Goal: Feedback & Contribution: Leave review/rating

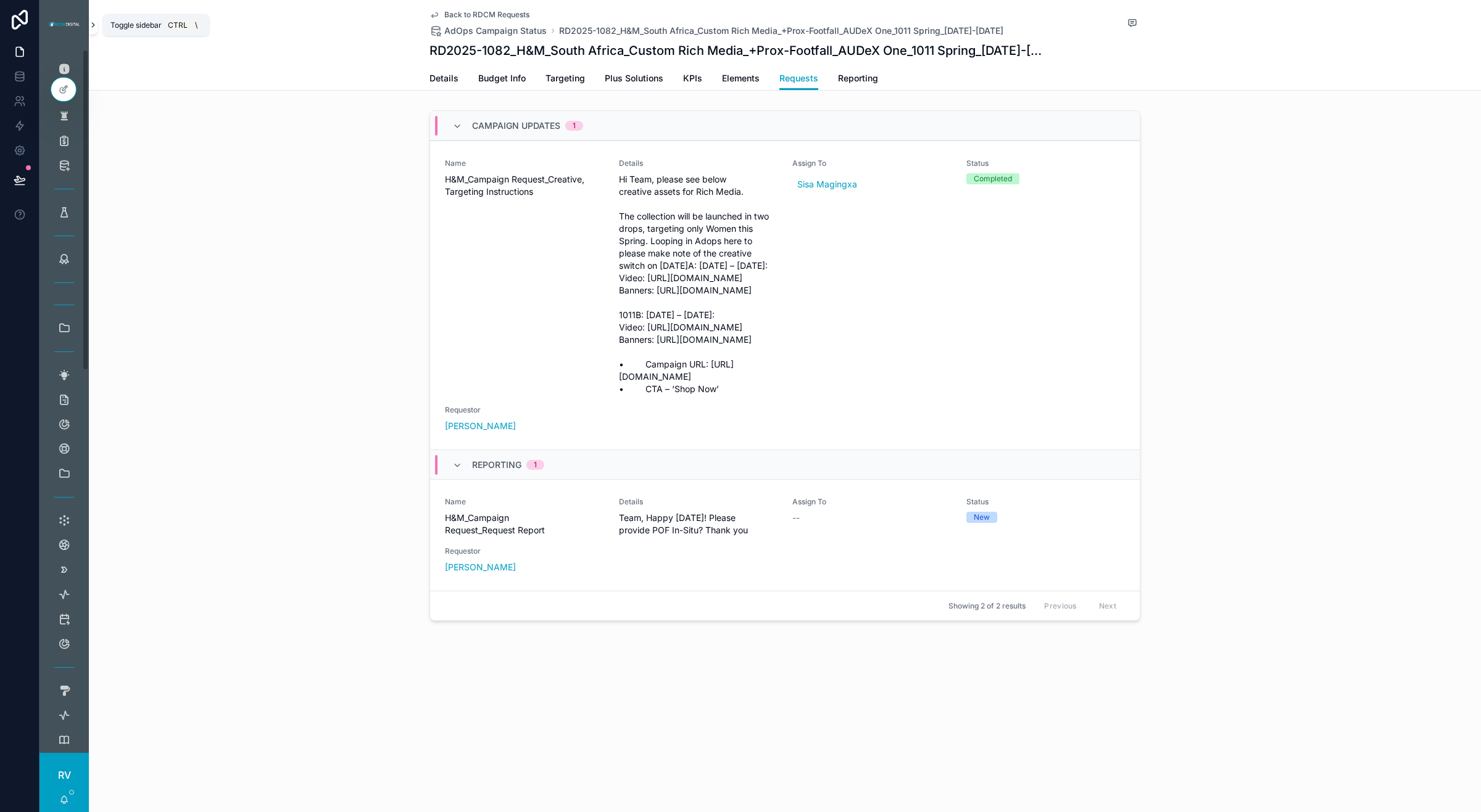
click at [93, 23] on icon "scrollable content" at bounding box center [93, 25] width 8 height 9
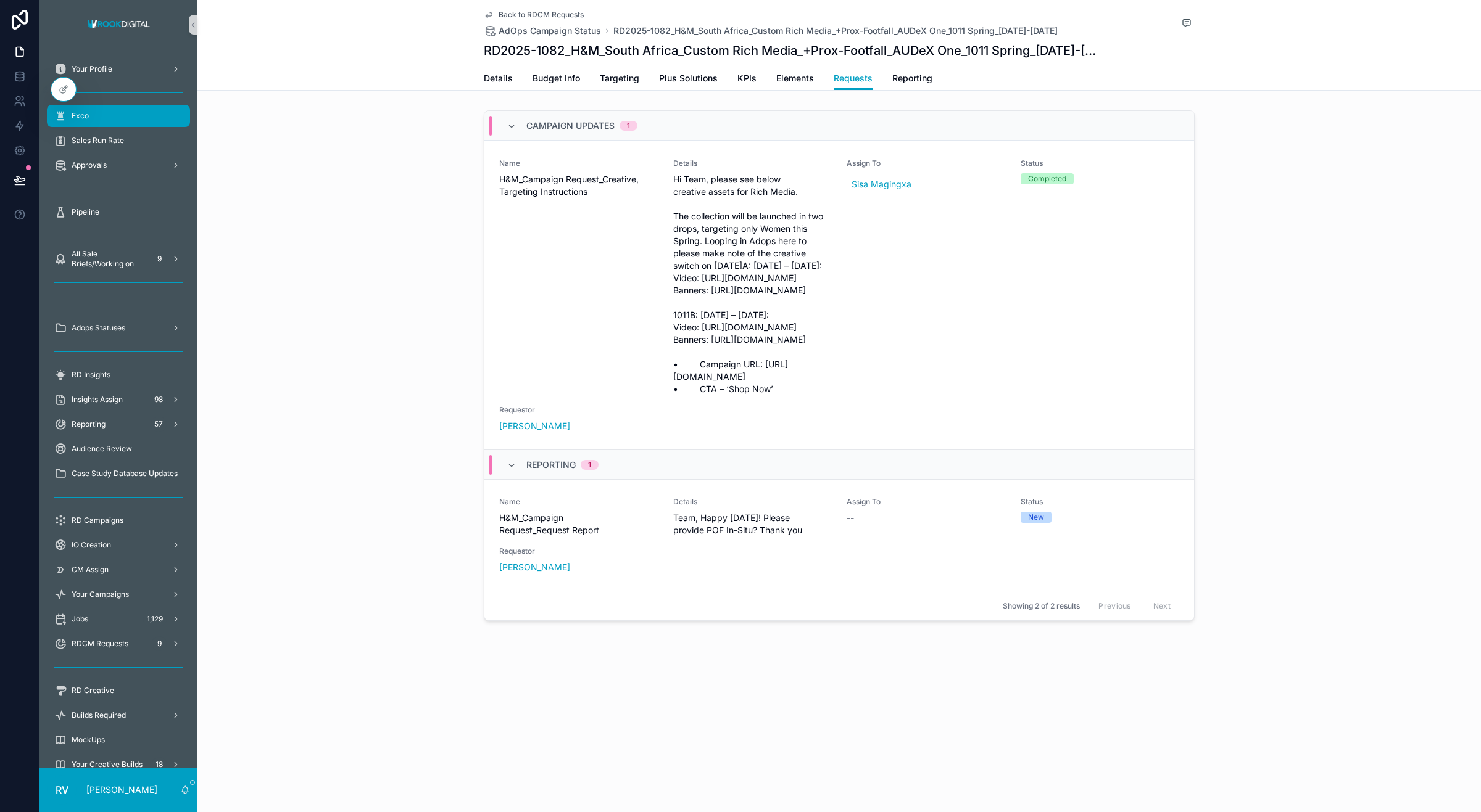
click at [122, 111] on div "Exco" at bounding box center [118, 116] width 128 height 20
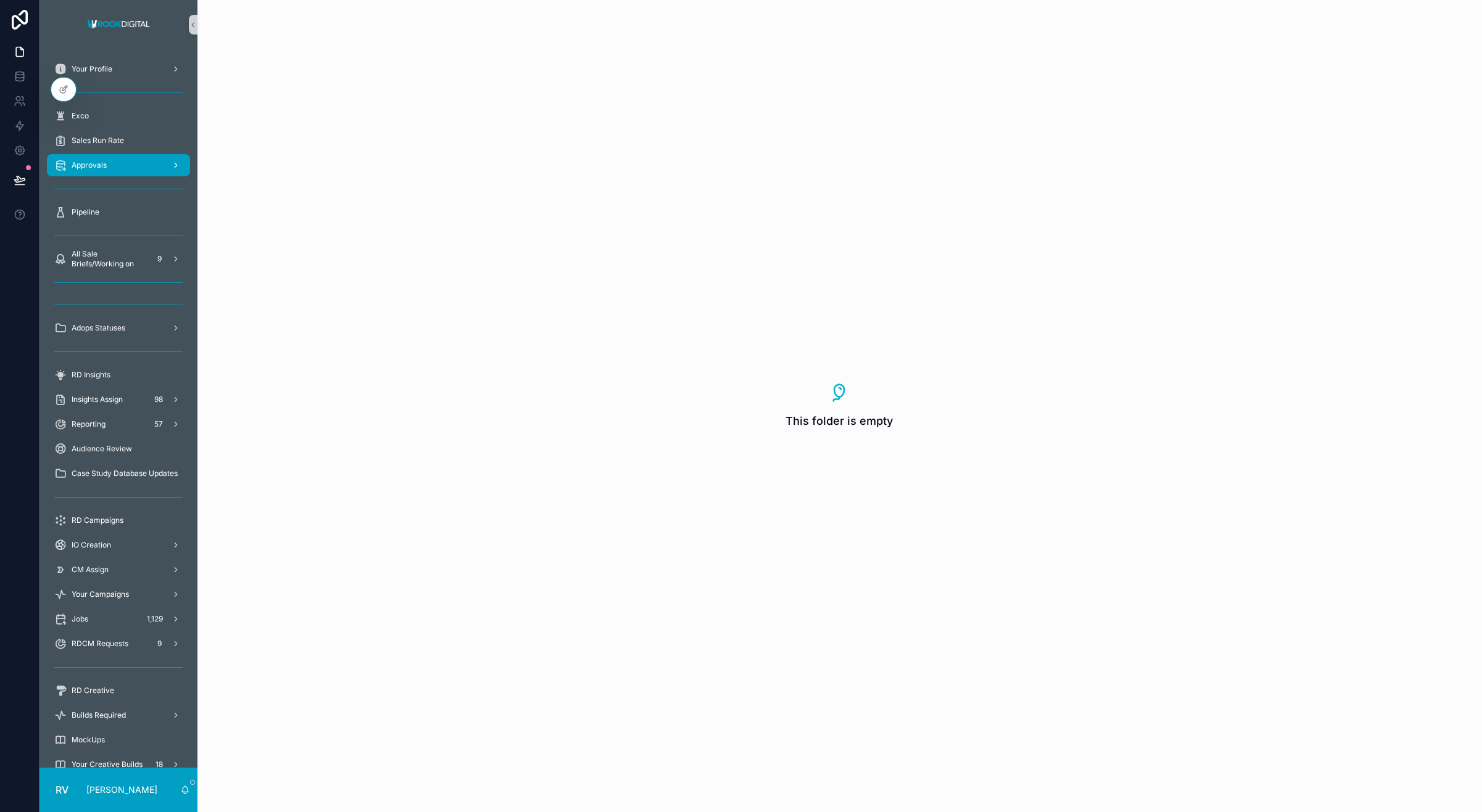
click at [122, 156] on div "Approvals" at bounding box center [118, 165] width 128 height 20
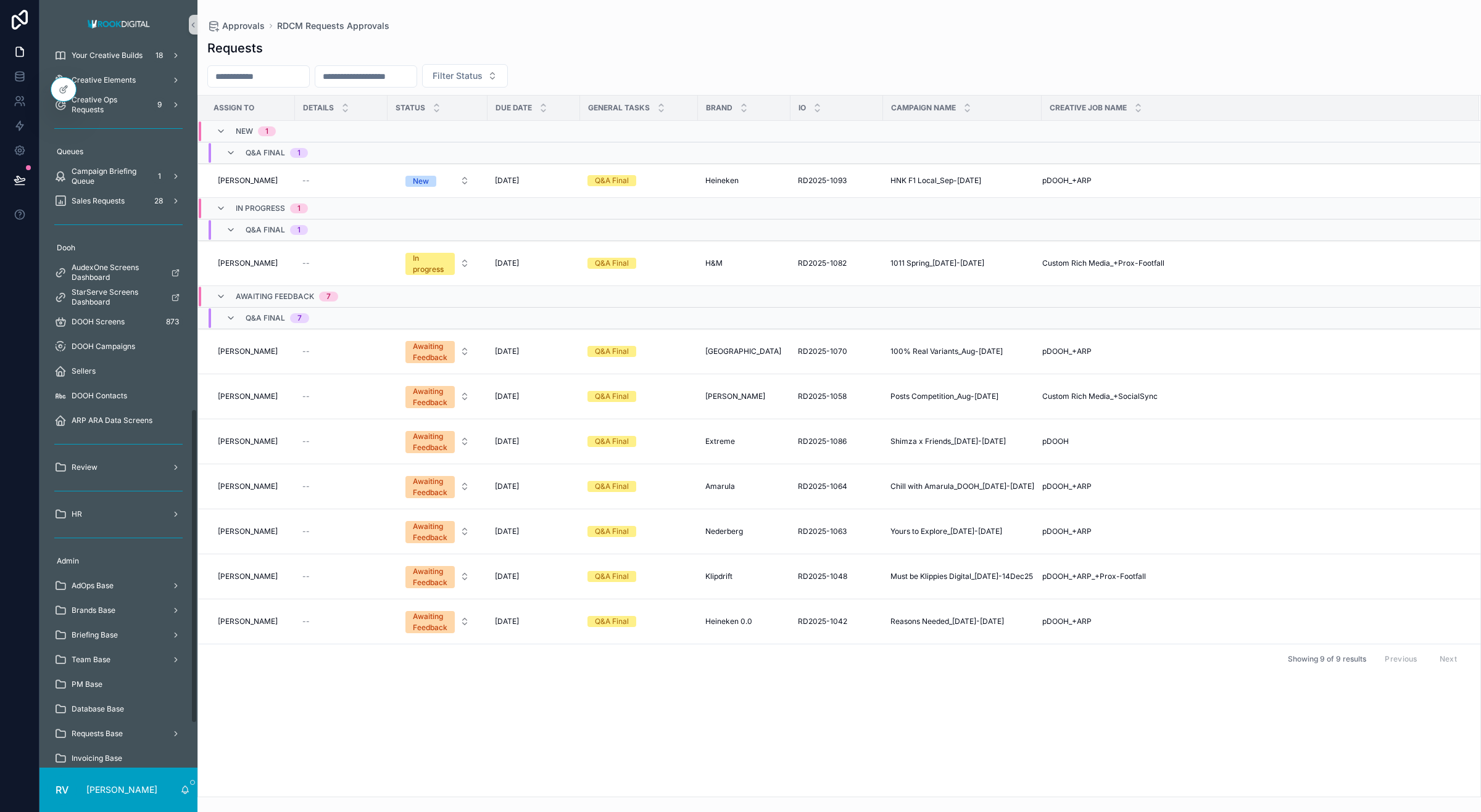
scroll to position [826, 0]
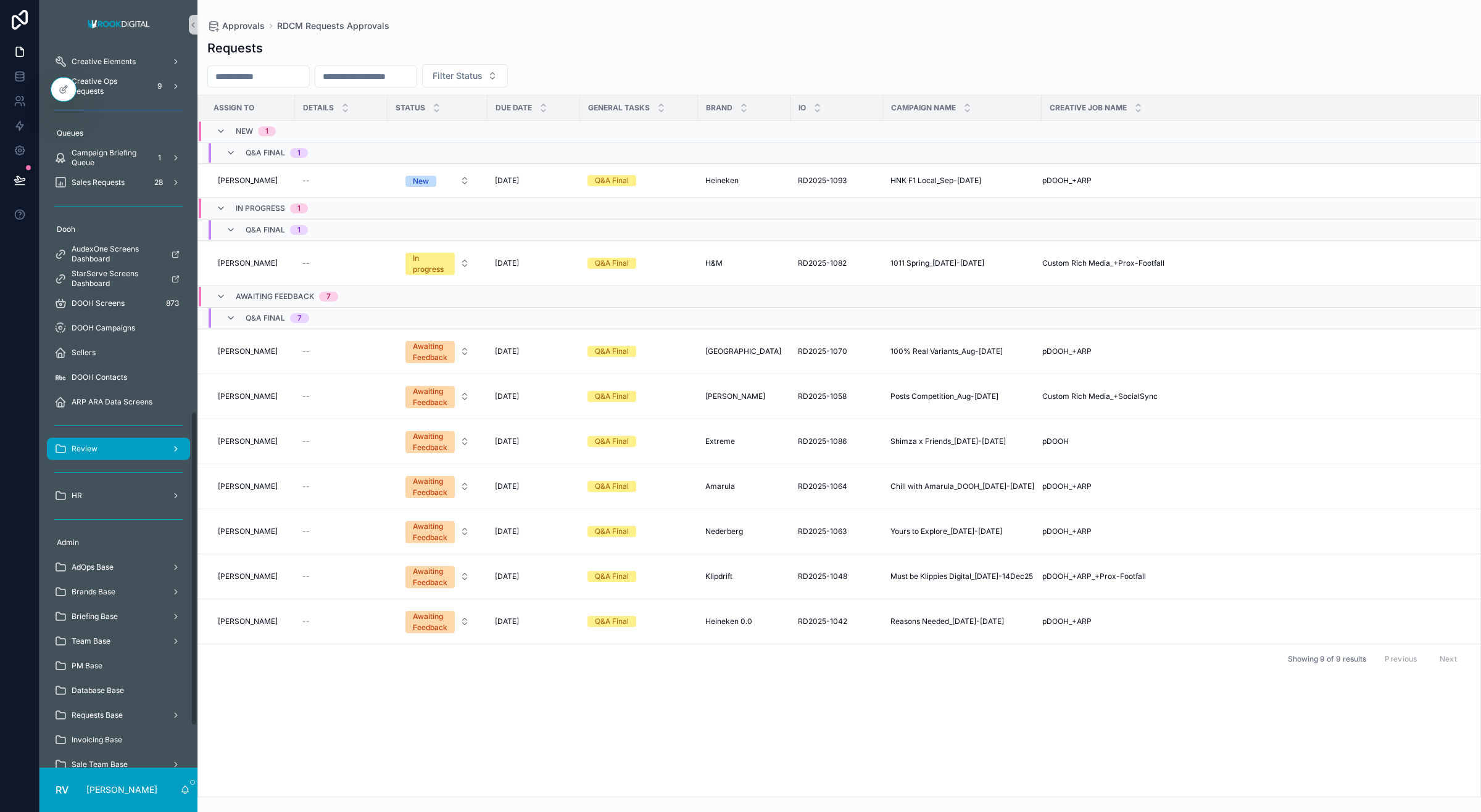
click at [92, 447] on span "Review" at bounding box center [84, 449] width 26 height 10
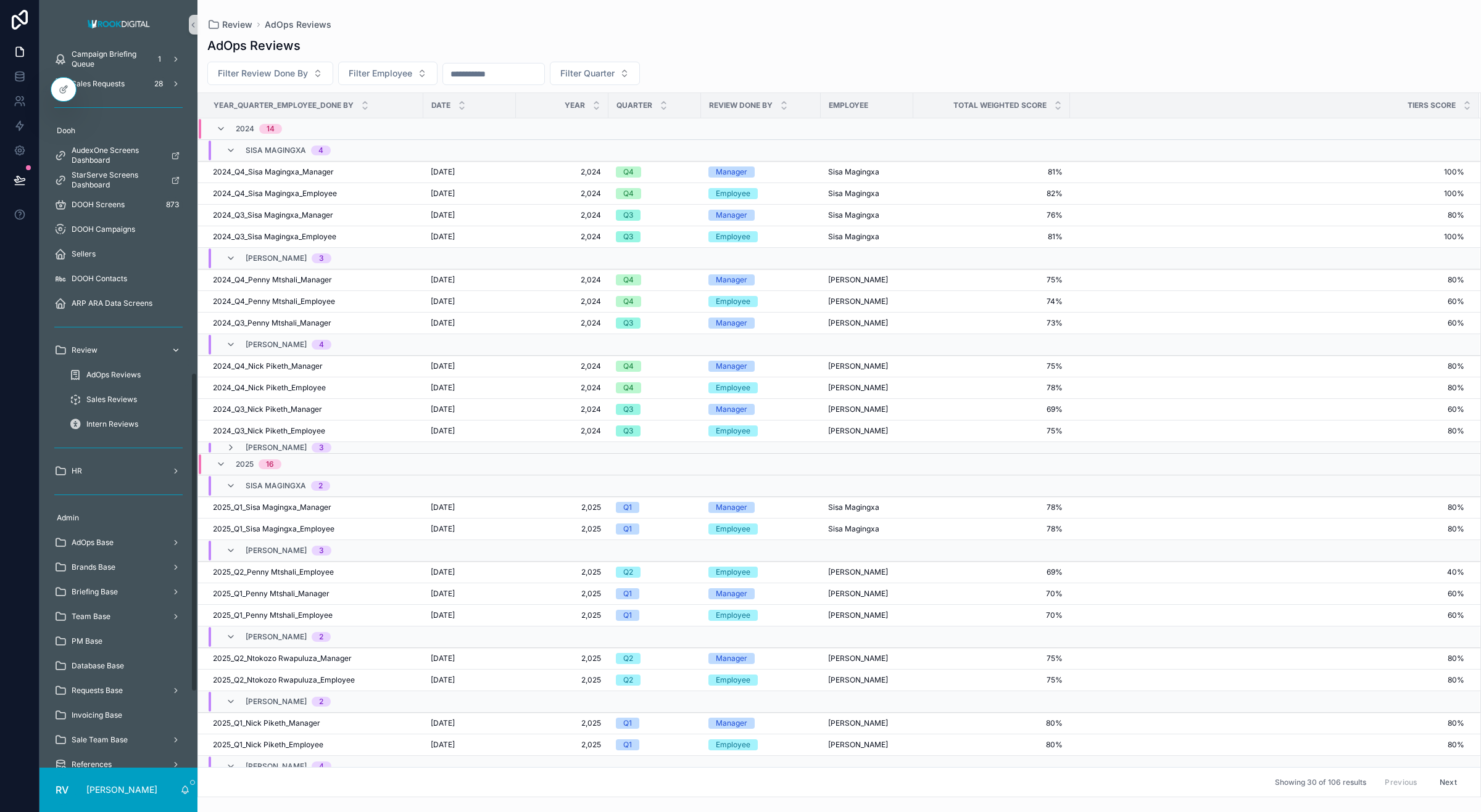
scroll to position [728, 0]
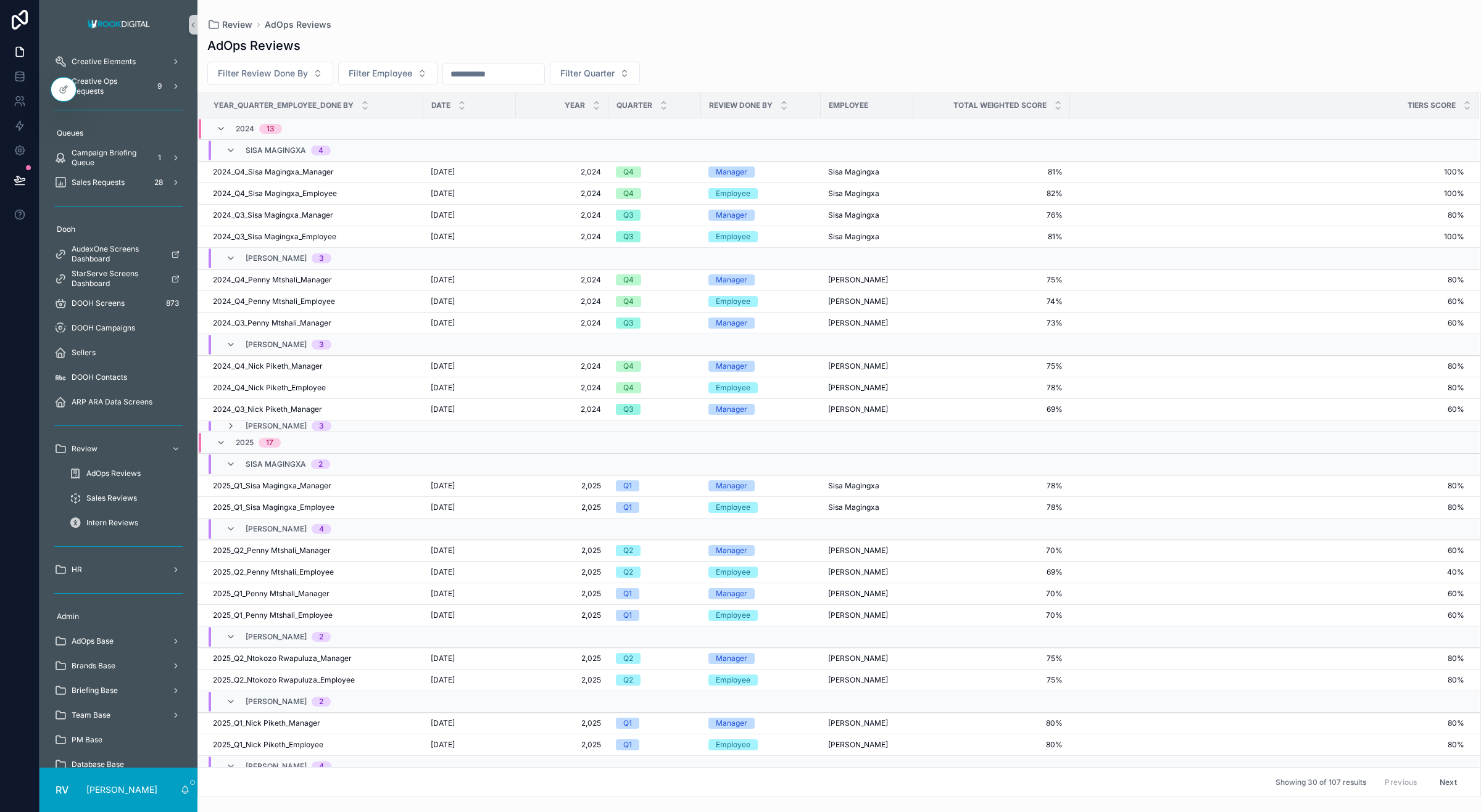
click at [109, 469] on span "AdOps Reviews" at bounding box center [114, 474] width 54 height 10
click at [92, 469] on span "AdOps Reviews" at bounding box center [114, 474] width 54 height 10
click at [64, 82] on div at bounding box center [64, 89] width 25 height 23
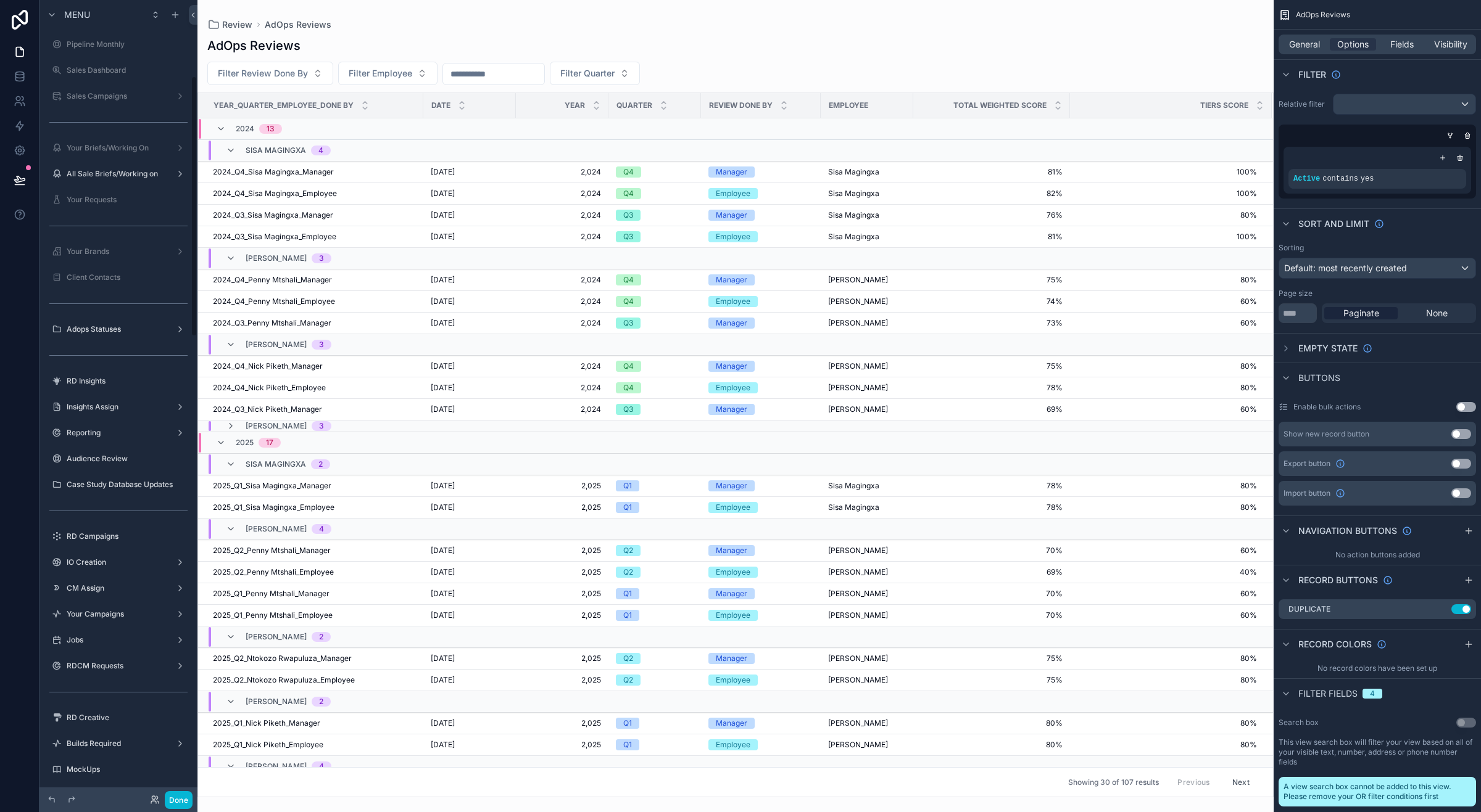
scroll to position [0, 0]
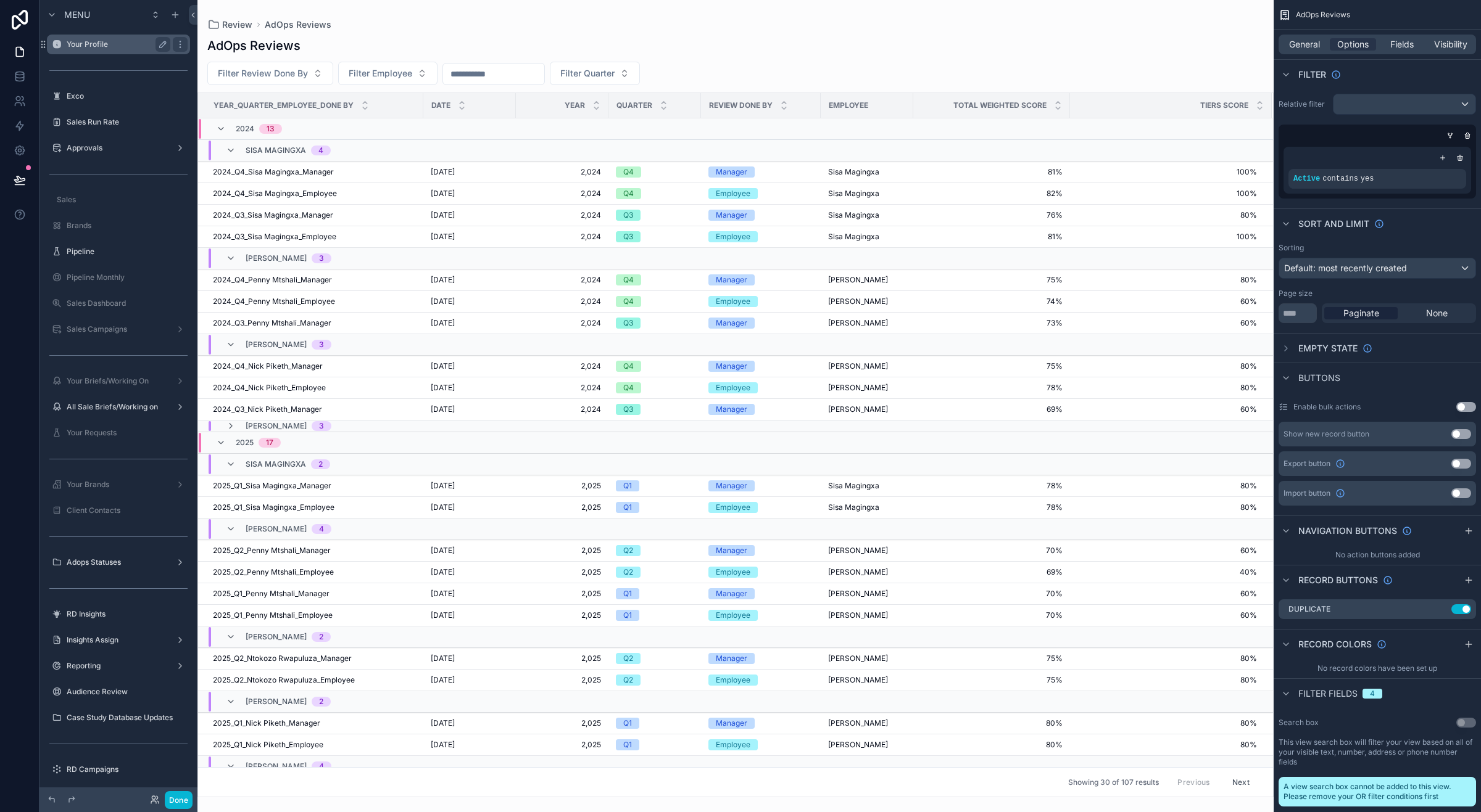
click at [135, 44] on label "Your Profile" at bounding box center [116, 45] width 99 height 10
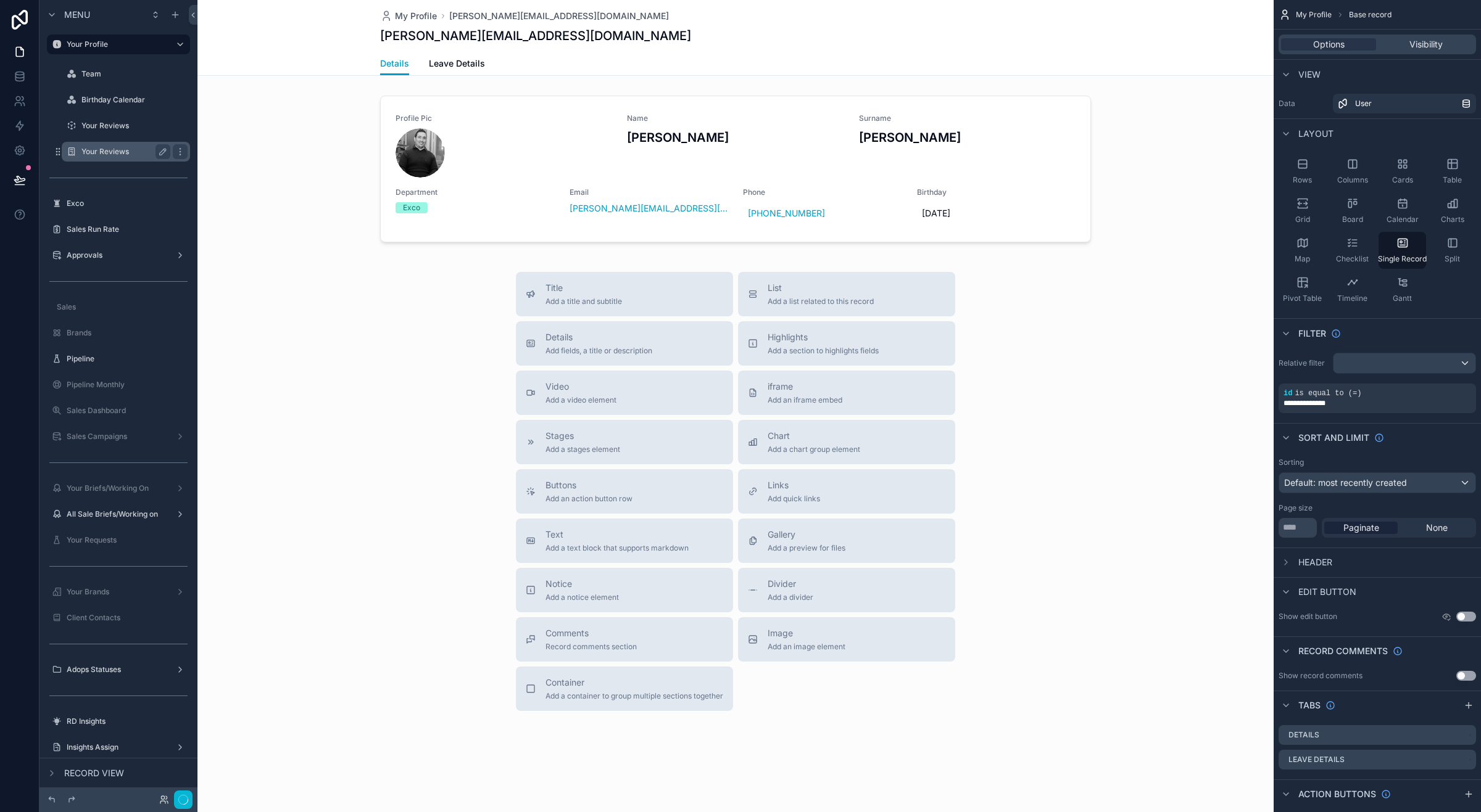
click at [106, 145] on div "Your Reviews" at bounding box center [126, 152] width 89 height 15
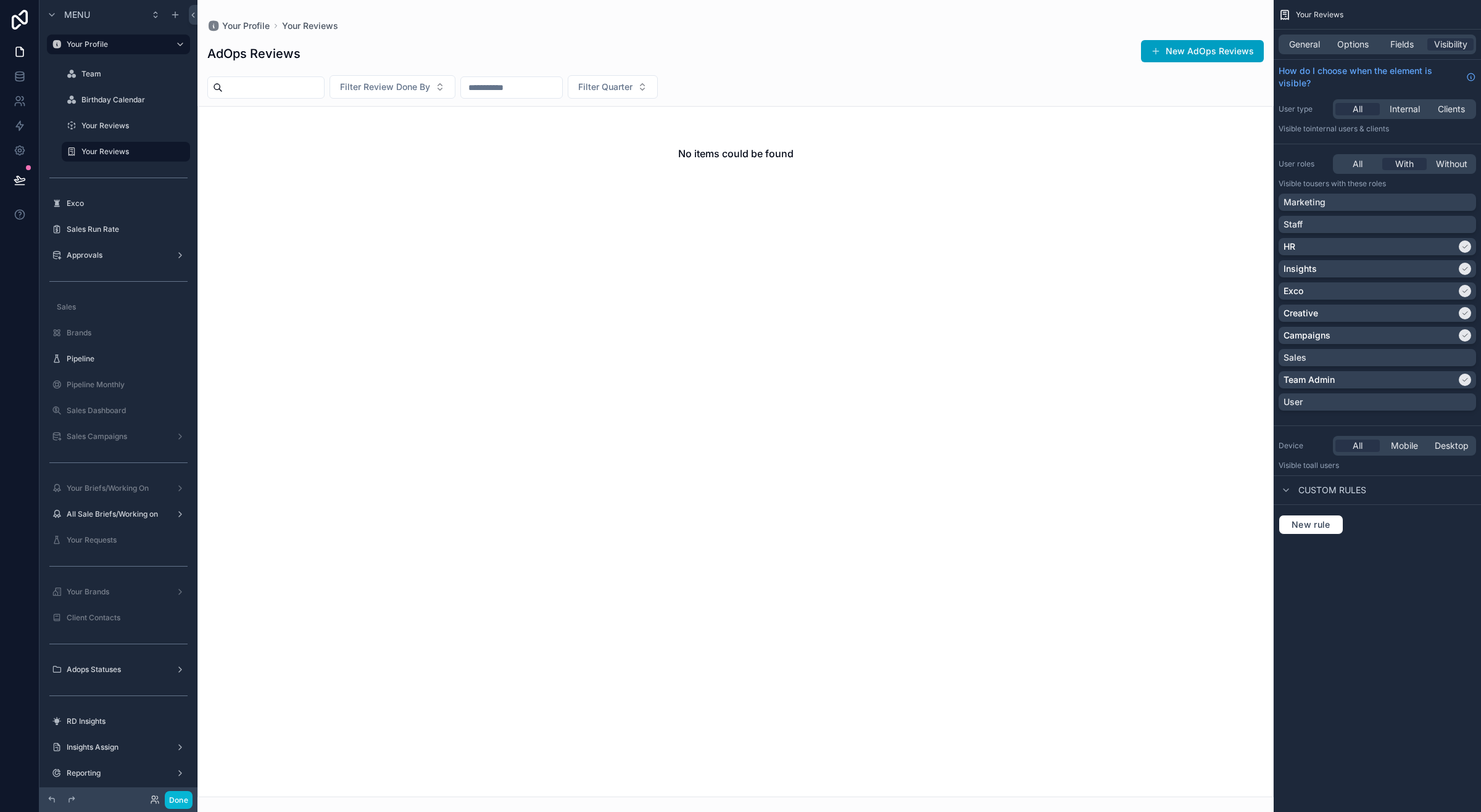
click at [1176, 50] on div "scrollable content" at bounding box center [735, 406] width 1076 height 812
click at [1174, 47] on button "New AdOps Reviews" at bounding box center [1202, 51] width 123 height 22
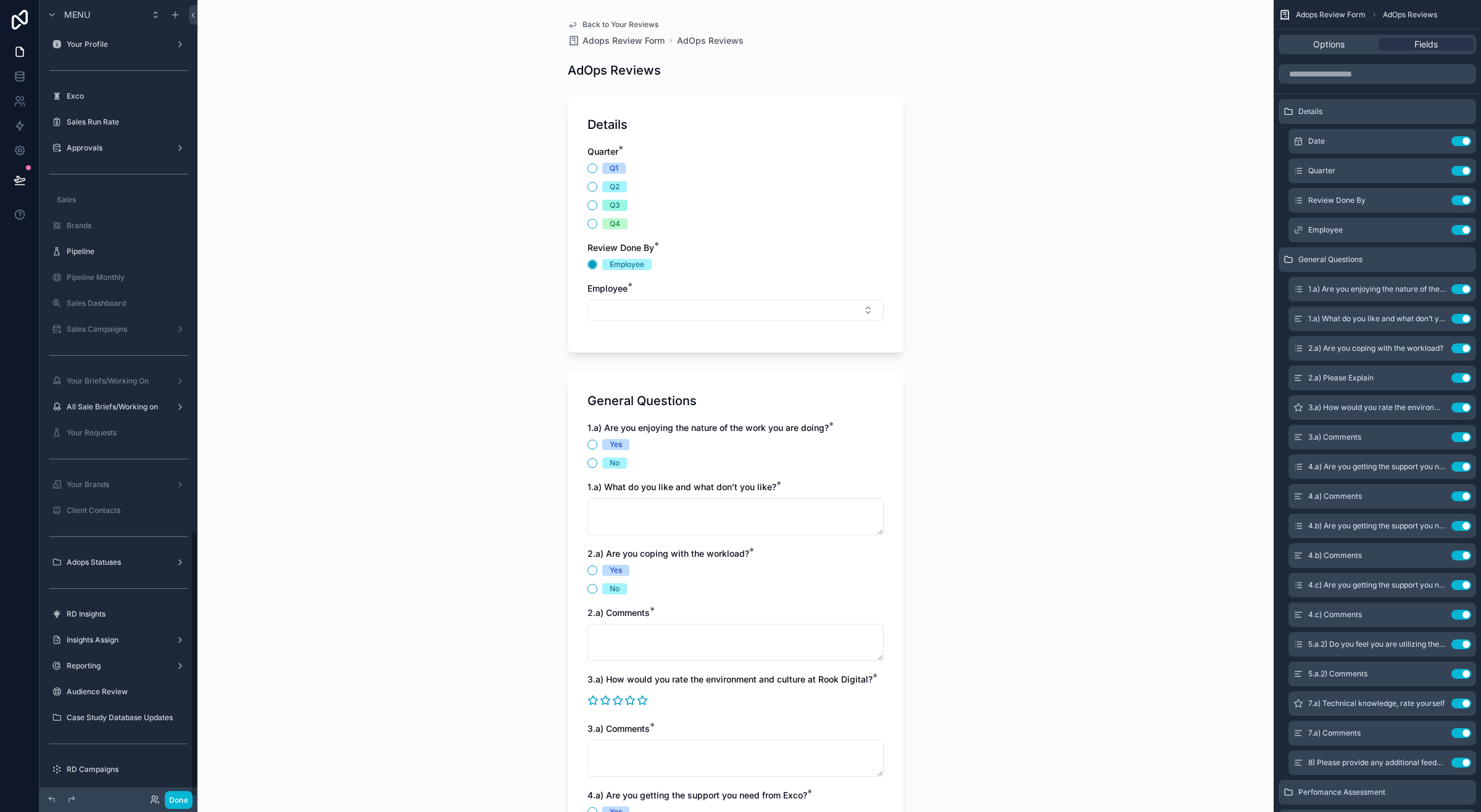
scroll to position [1585, 0]
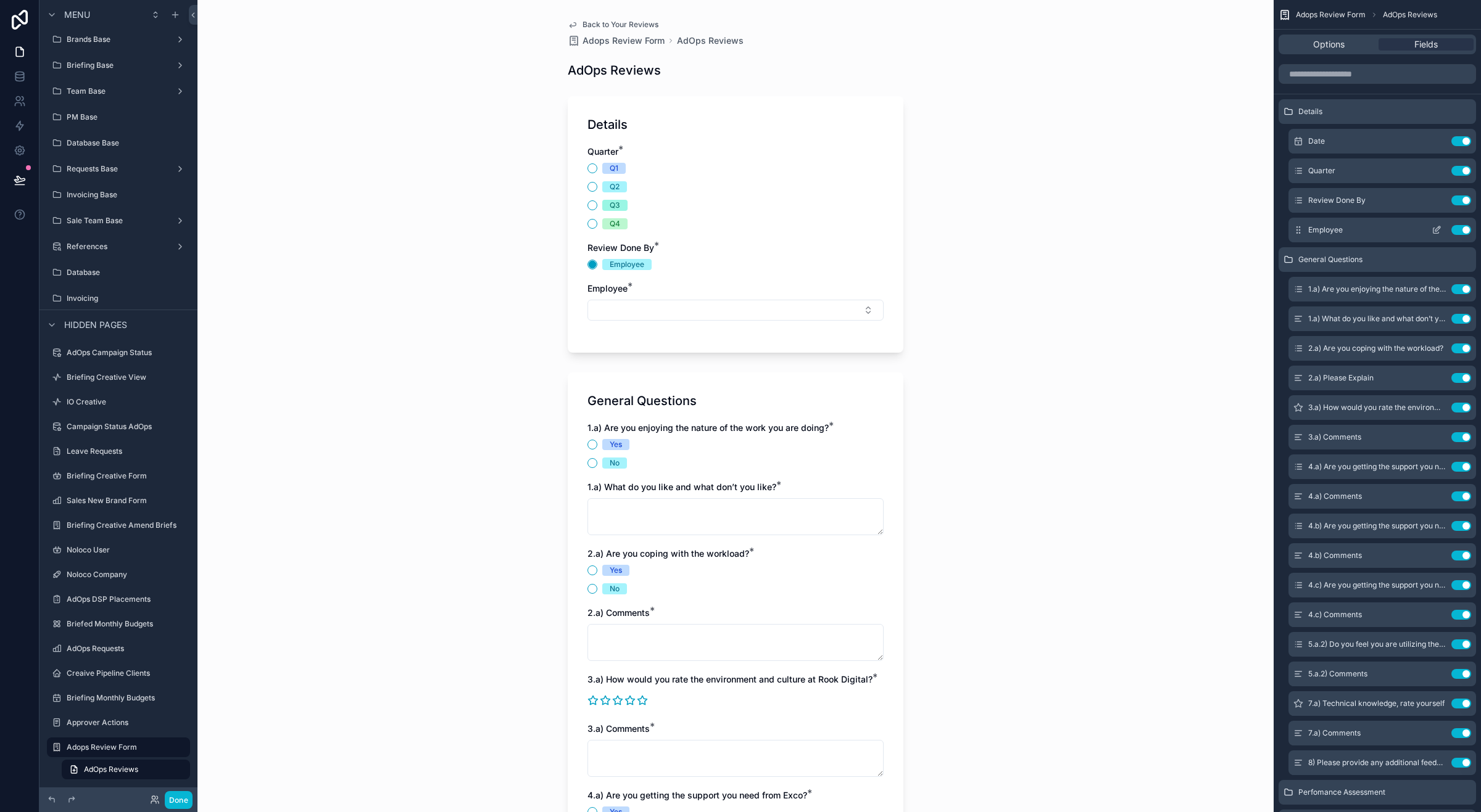
click at [1438, 229] on icon "scrollable content" at bounding box center [1437, 229] width 5 height 5
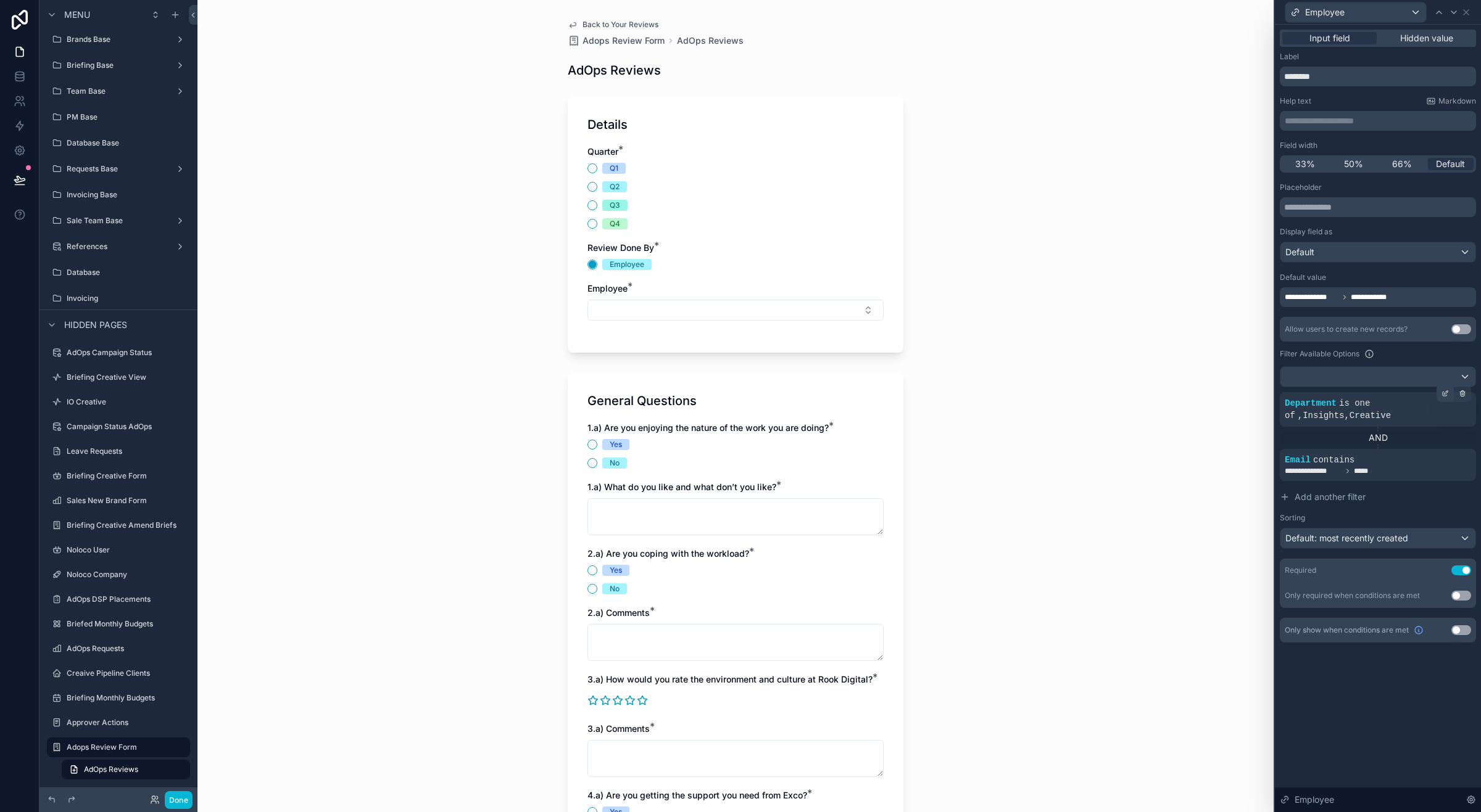
click at [1440, 390] on div at bounding box center [1445, 393] width 17 height 17
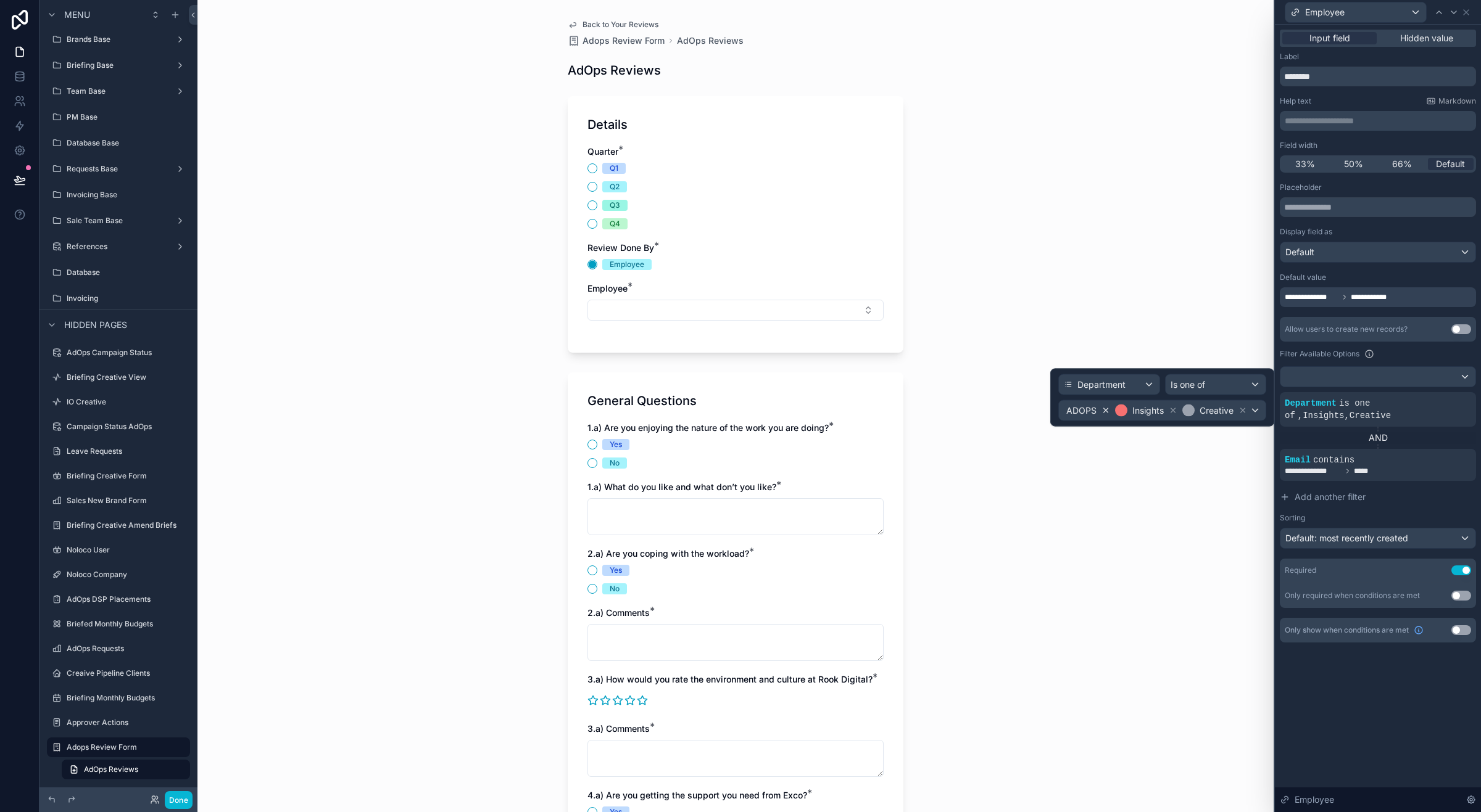
click at [1105, 408] on icon at bounding box center [1105, 411] width 8 height 8
click at [1245, 386] on div "Is one of" at bounding box center [1231, 385] width 69 height 20
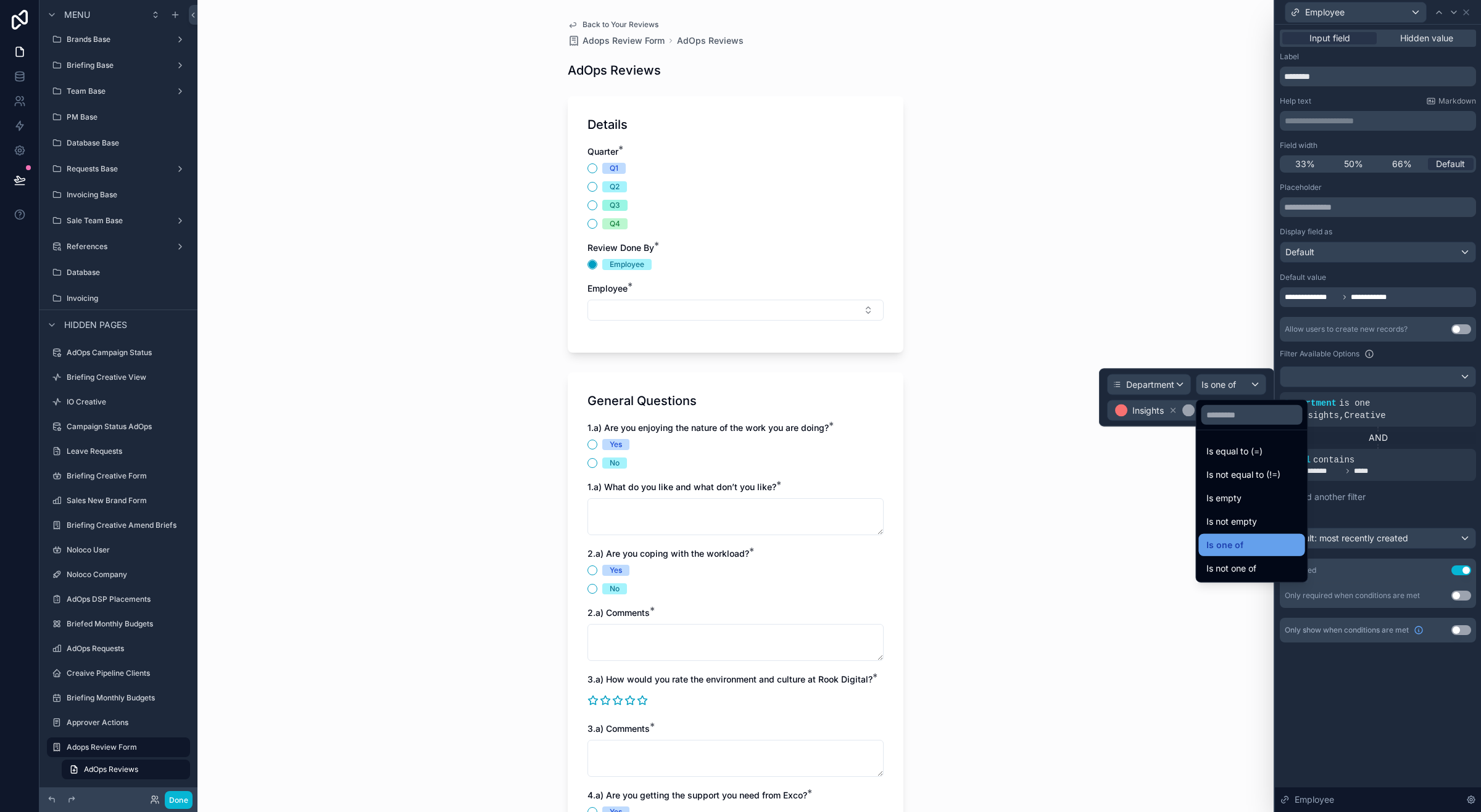
click at [1235, 543] on span "Is one of" at bounding box center [1224, 545] width 37 height 15
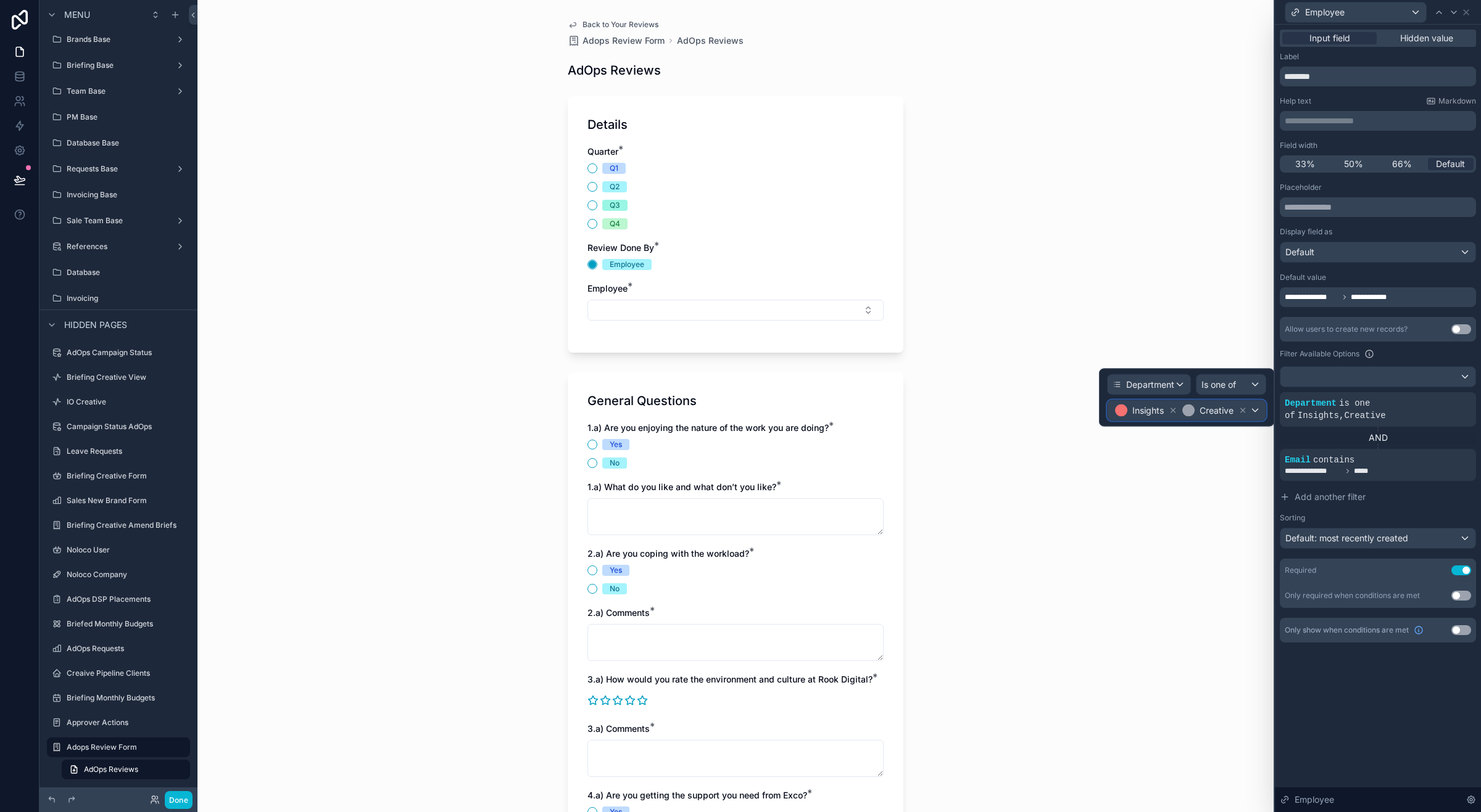
click at [1259, 413] on div "Insights Creative" at bounding box center [1185, 411] width 158 height 20
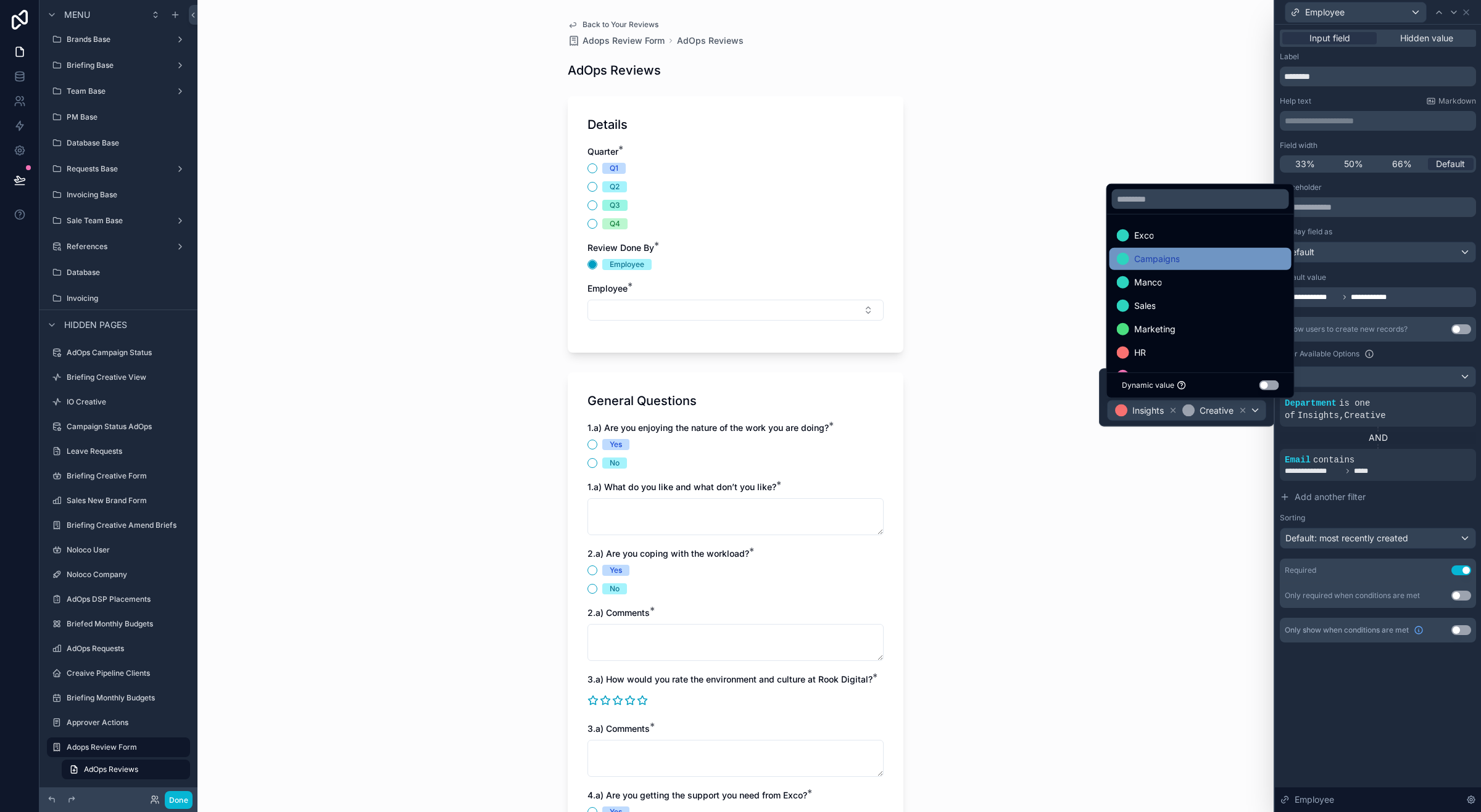
click at [1168, 255] on span "Campaigns" at bounding box center [1157, 259] width 45 height 15
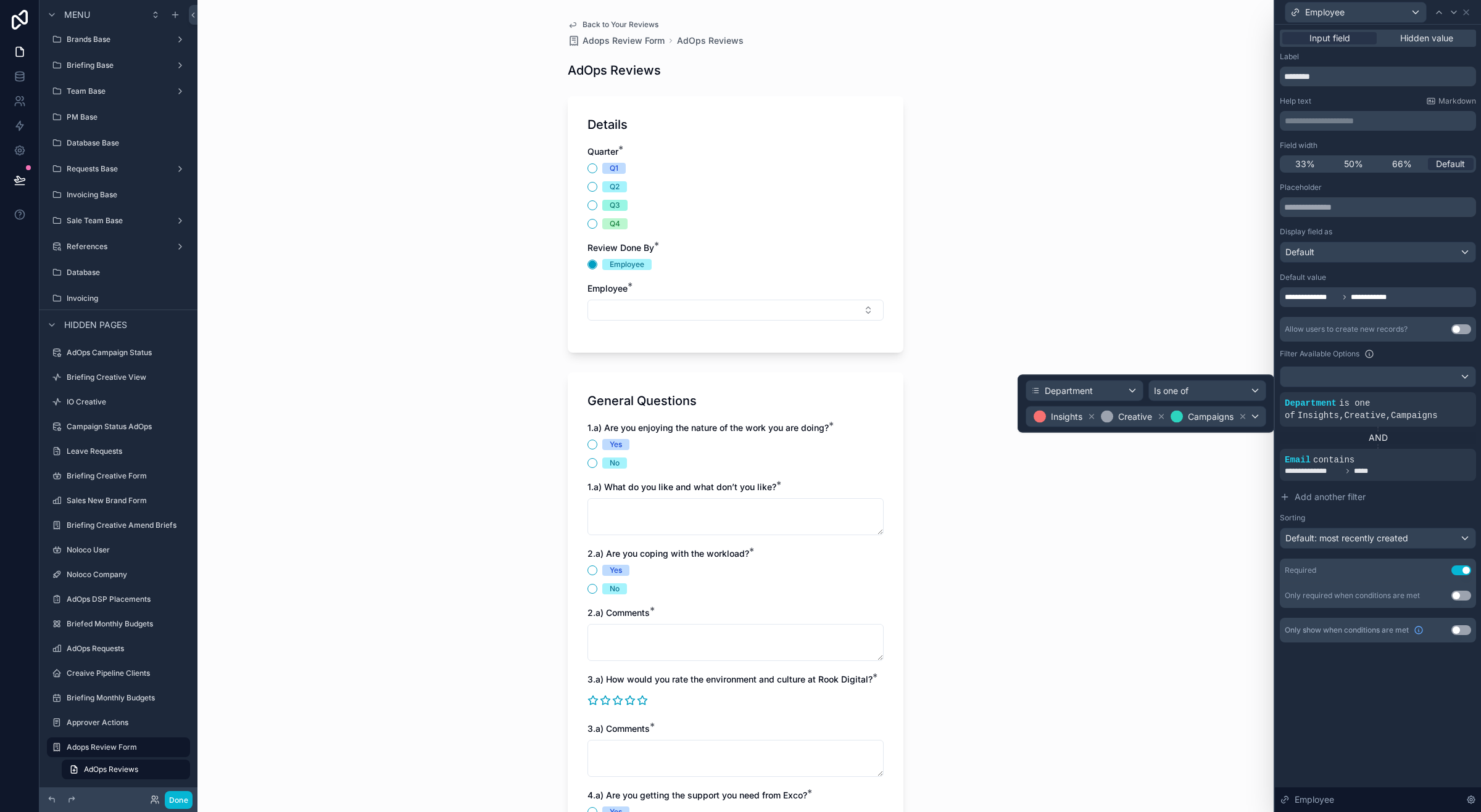
click at [1076, 284] on div "Back to Your Reviews Adops Review Form AdOps Reviews AdOps Reviews Details Quar…" at bounding box center [735, 406] width 1076 height 812
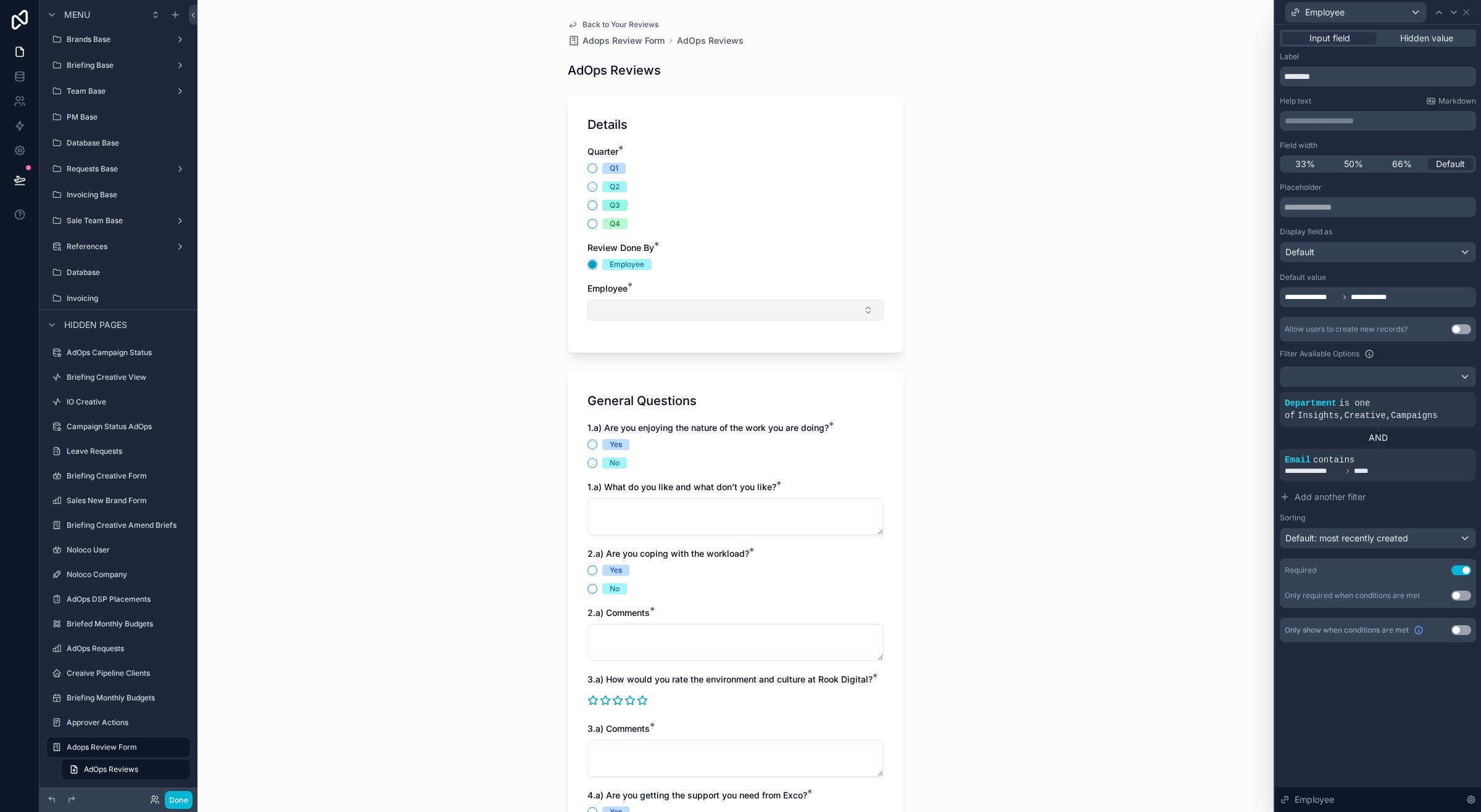
click at [834, 300] on button "Select Button" at bounding box center [735, 309] width 296 height 21
click at [1044, 365] on div "Back to Your Reviews Adops Review Form AdOps Reviews AdOps Reviews Details Quar…" at bounding box center [735, 406] width 1076 height 812
click at [170, 803] on button "Done" at bounding box center [179, 800] width 28 height 18
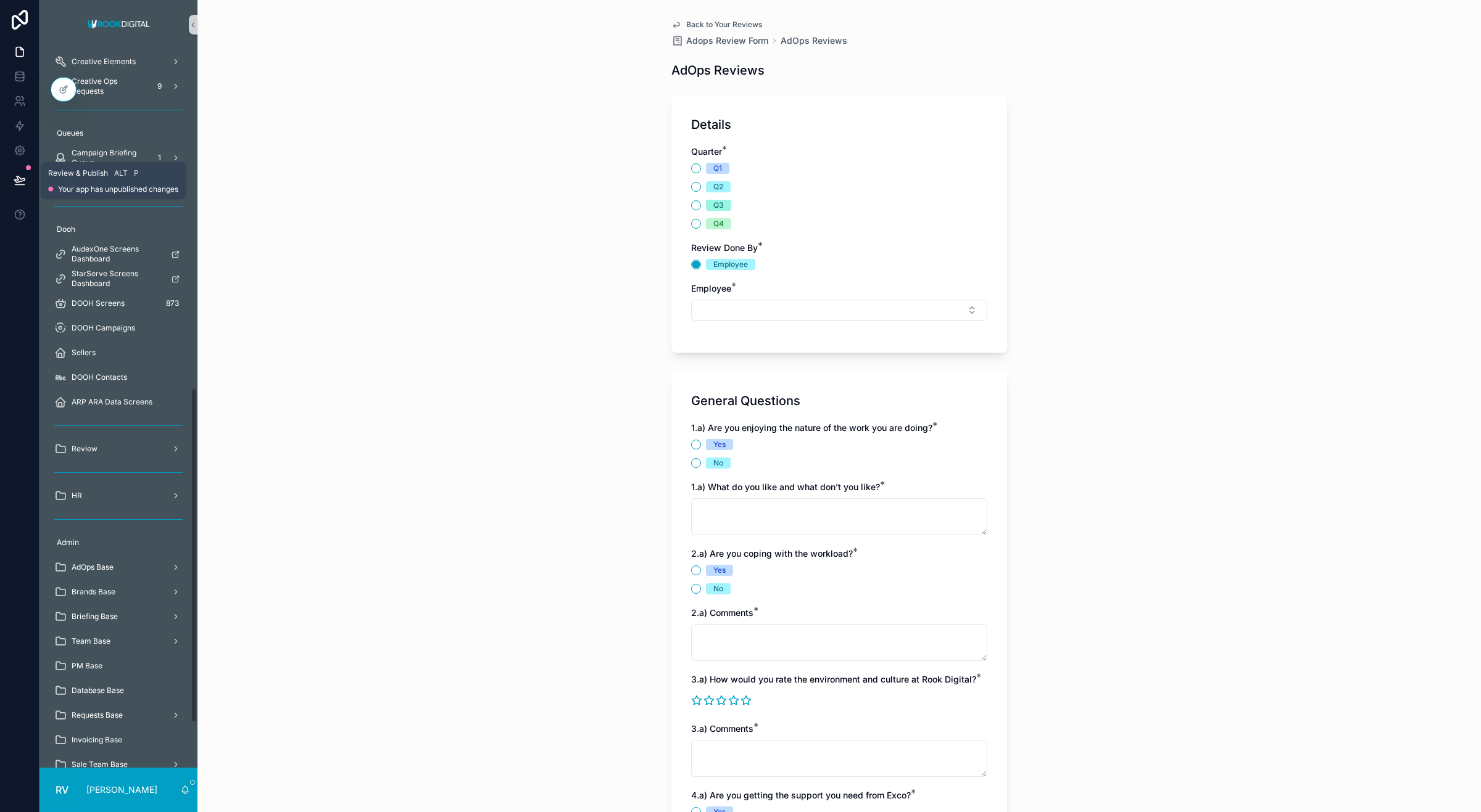
click at [8, 180] on button at bounding box center [19, 180] width 27 height 35
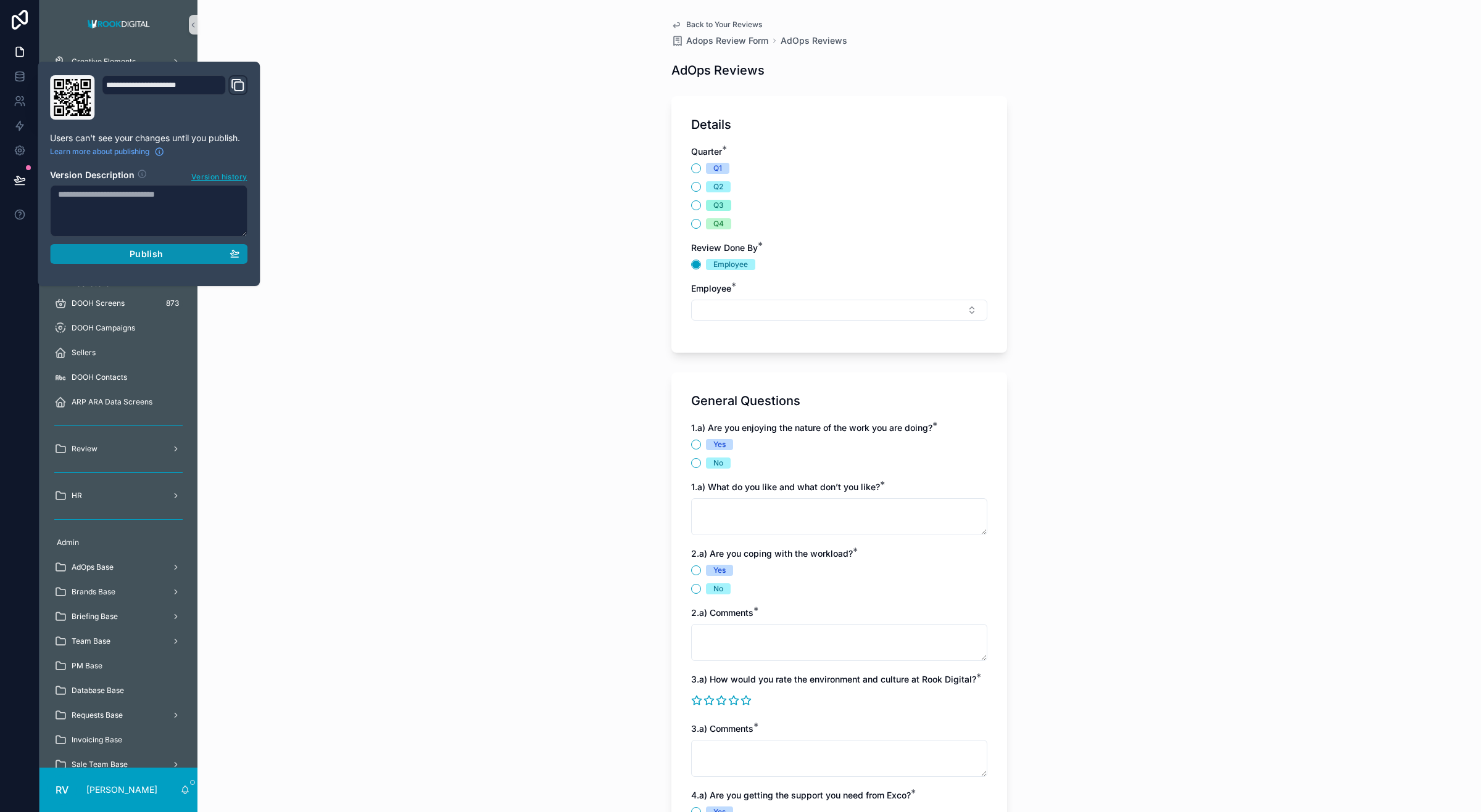
click at [152, 254] on span "Publish" at bounding box center [146, 253] width 33 height 11
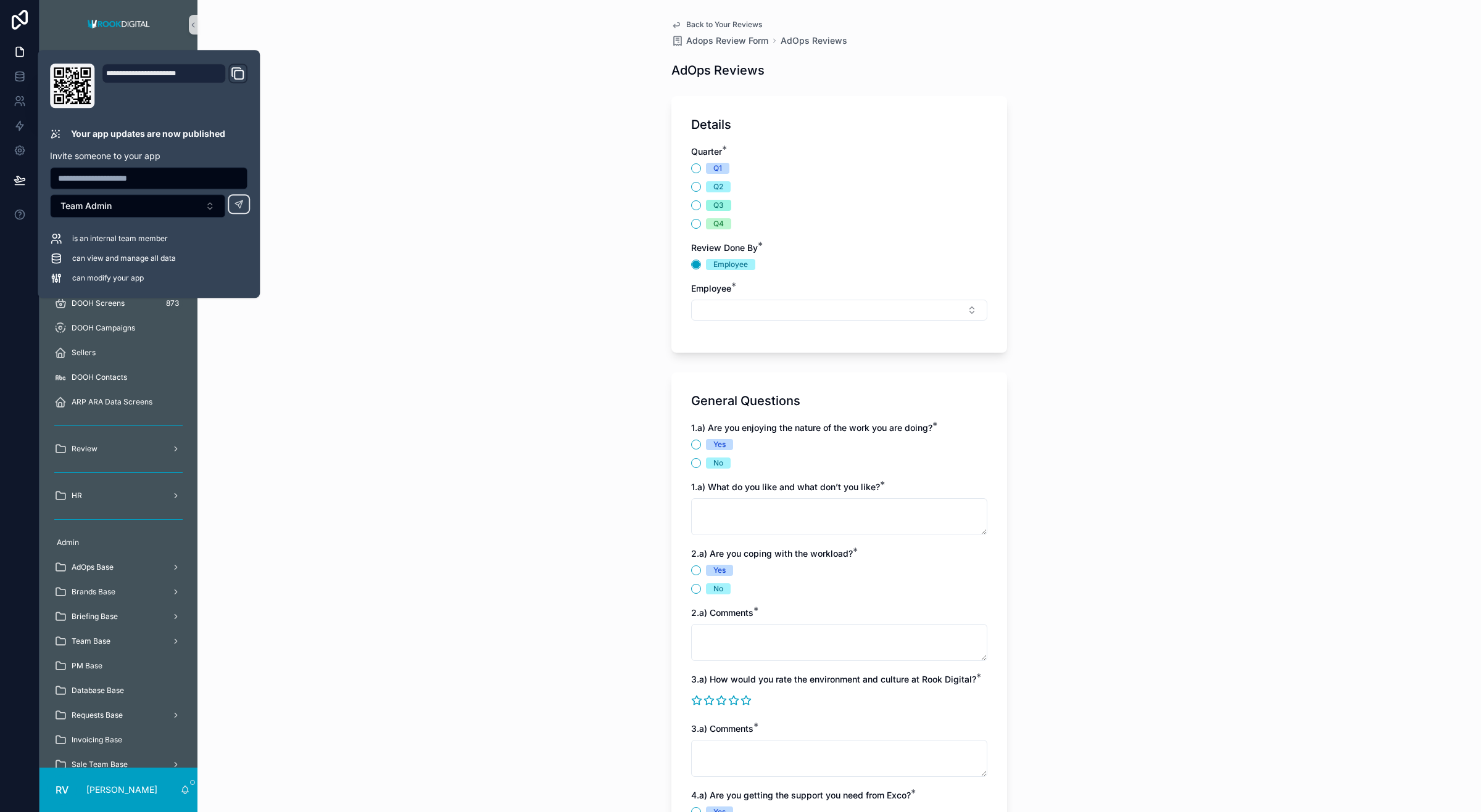
click at [340, 259] on div "Back to Your Reviews Adops Review Form AdOps Reviews AdOps Reviews Details Quar…" at bounding box center [839, 406] width 1283 height 812
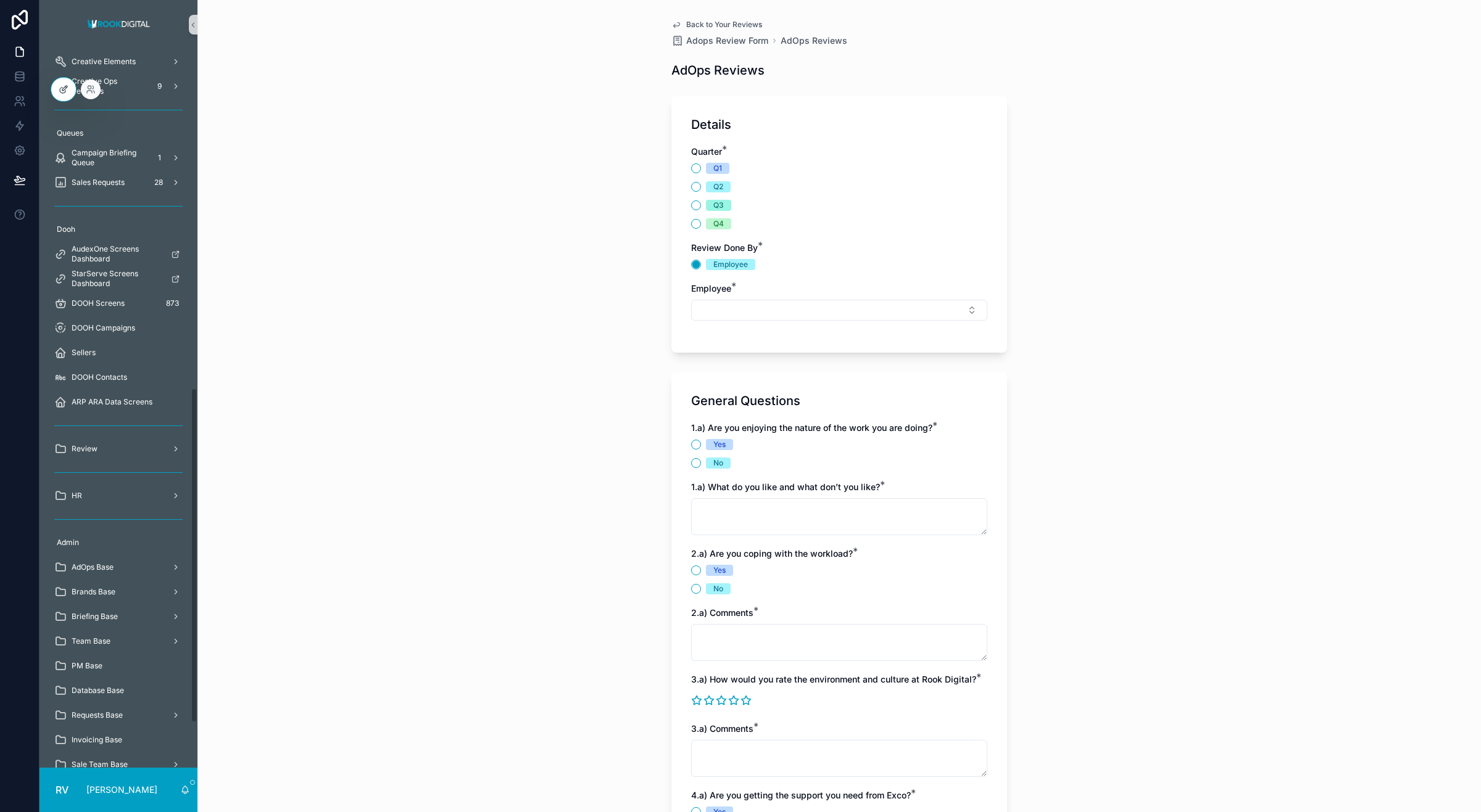
click at [66, 90] on icon at bounding box center [64, 89] width 10 height 10
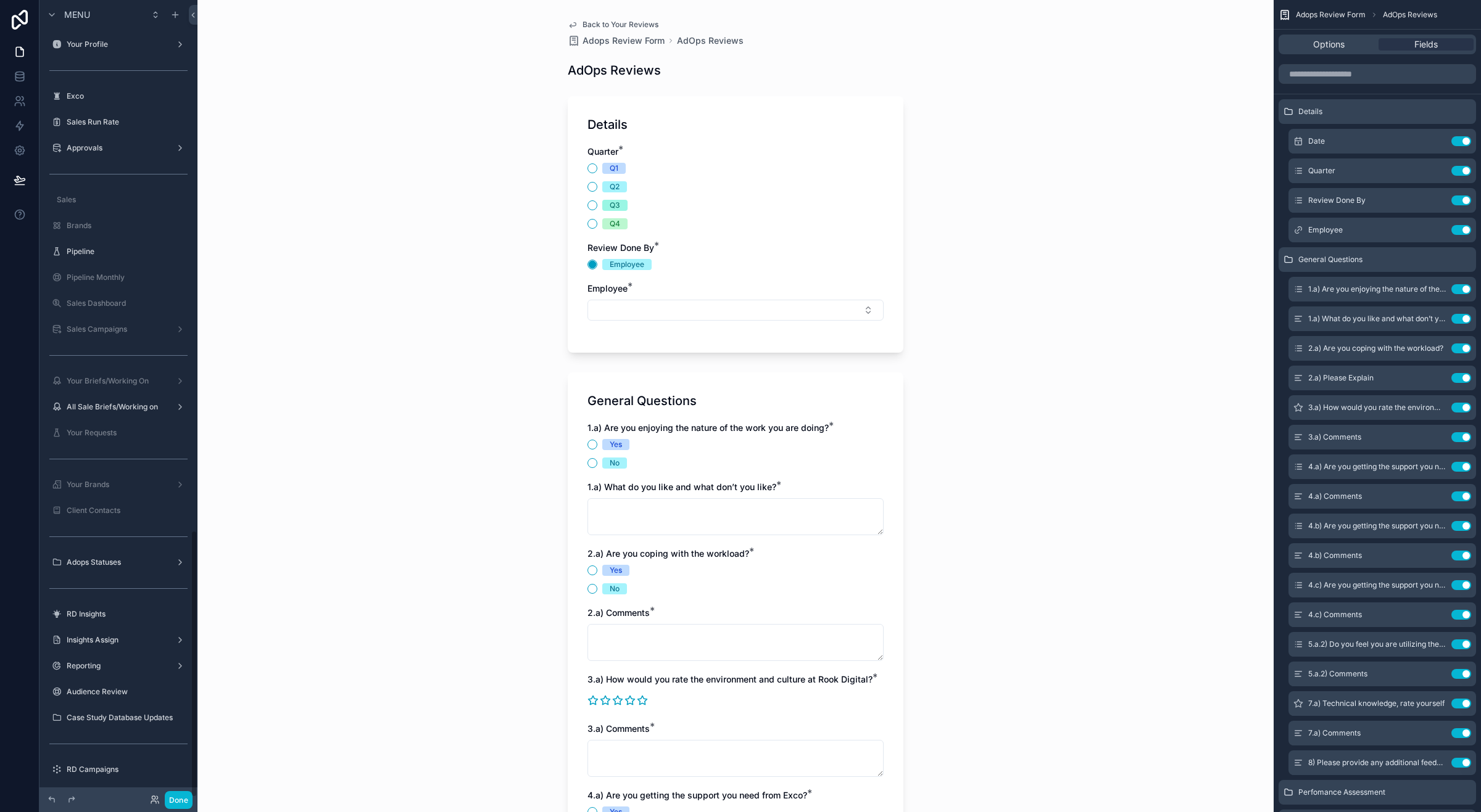
scroll to position [1585, 0]
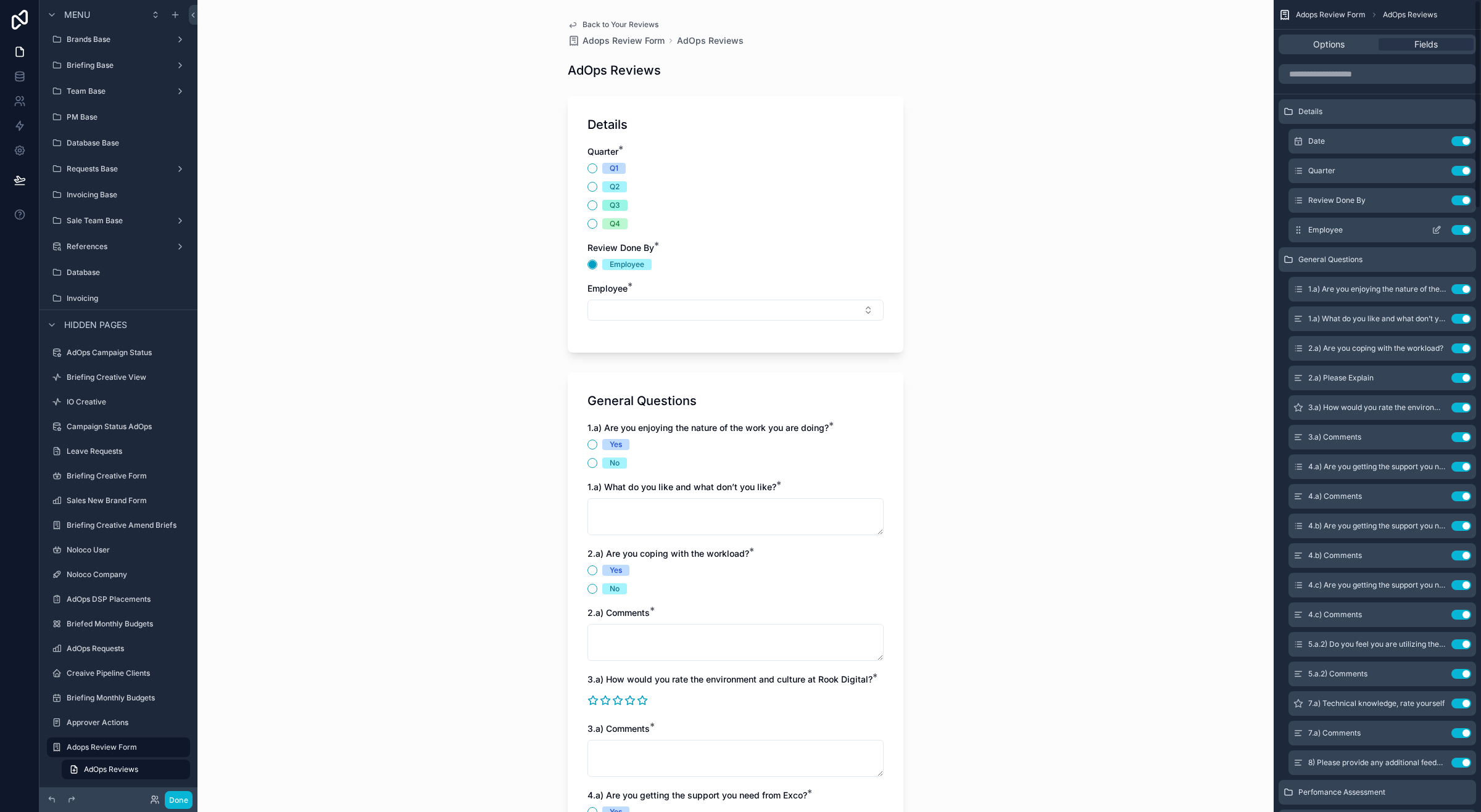
click at [1432, 226] on icon "scrollable content" at bounding box center [1436, 230] width 10 height 10
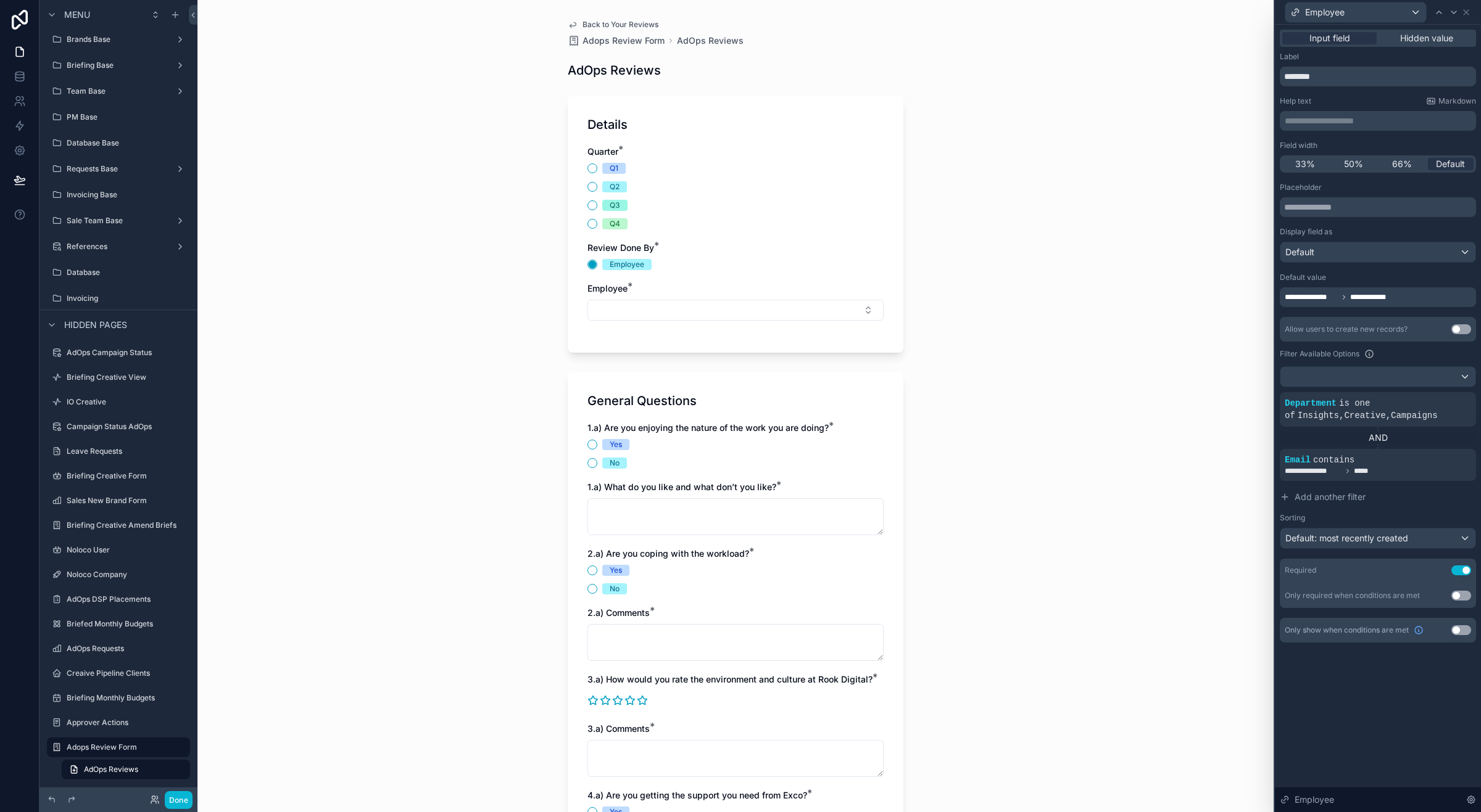
click at [1455, 569] on button "Use setting" at bounding box center [1461, 570] width 20 height 10
click at [1085, 556] on div "Back to Your Reviews Adops Review Form AdOps Reviews AdOps Reviews Details Quar…" at bounding box center [735, 406] width 1076 height 812
click at [184, 802] on button "Done" at bounding box center [179, 800] width 28 height 18
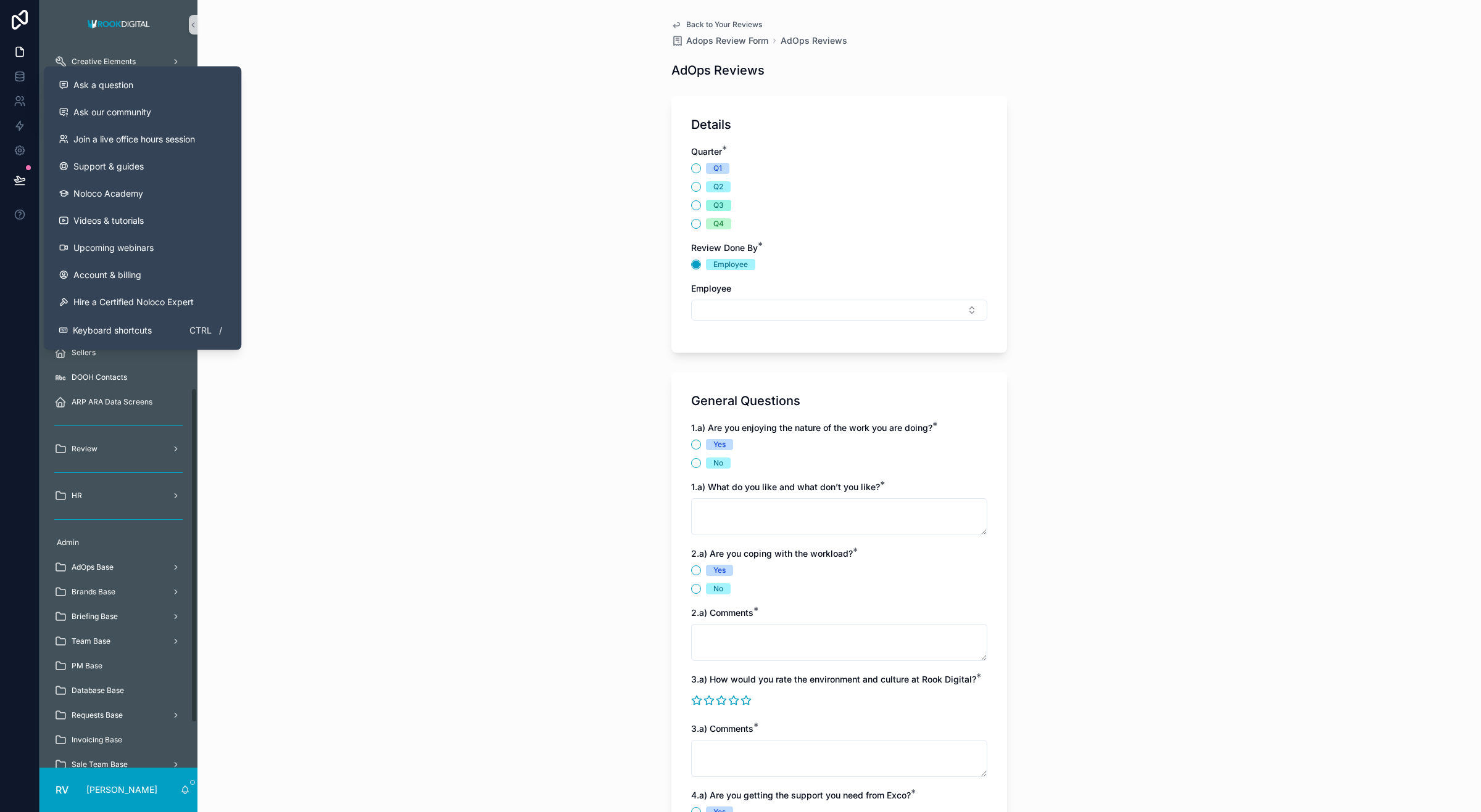
click at [20, 180] on icon at bounding box center [19, 180] width 12 height 12
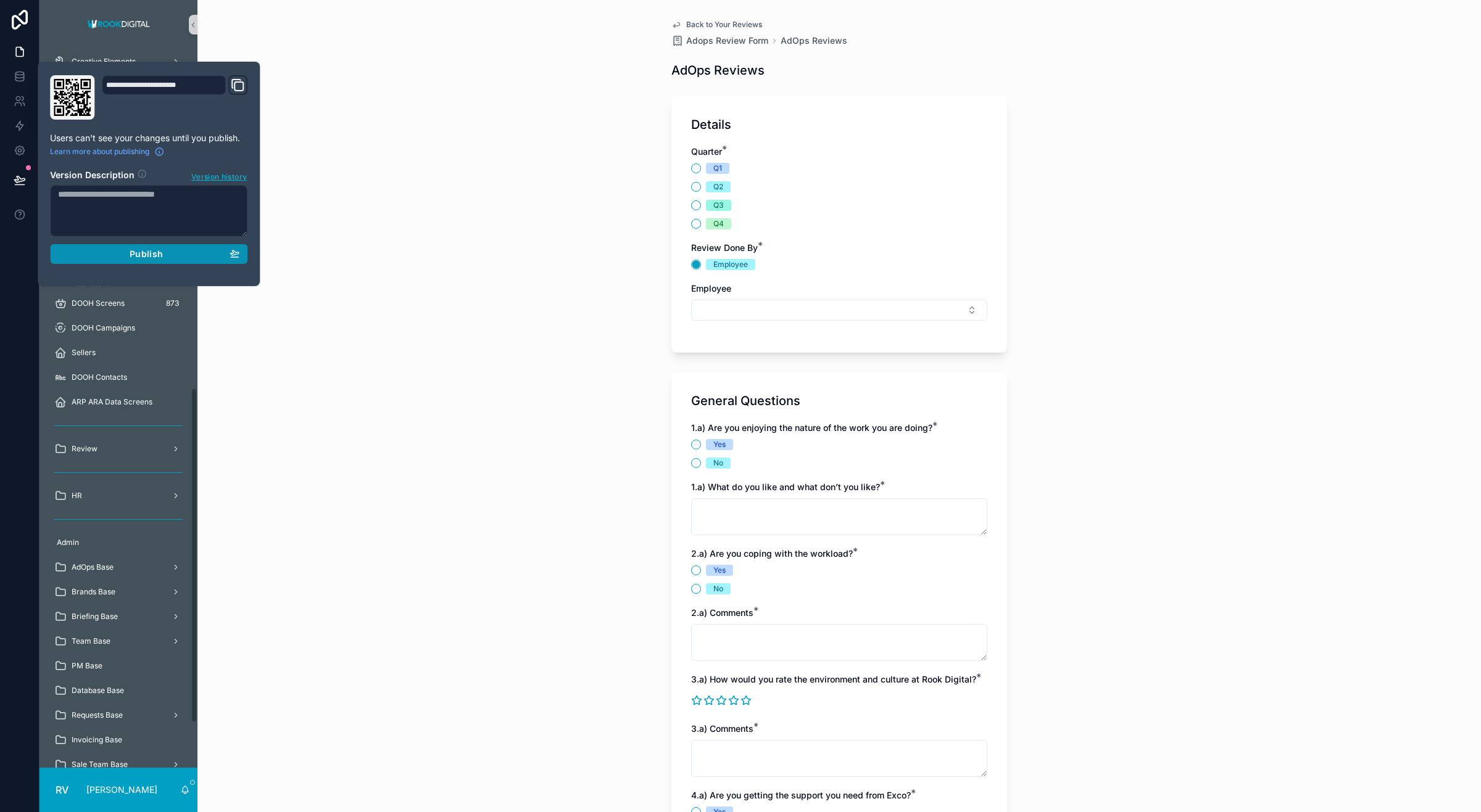
click at [149, 257] on span "Publish" at bounding box center [146, 253] width 33 height 11
